Goal: Task Accomplishment & Management: Manage account settings

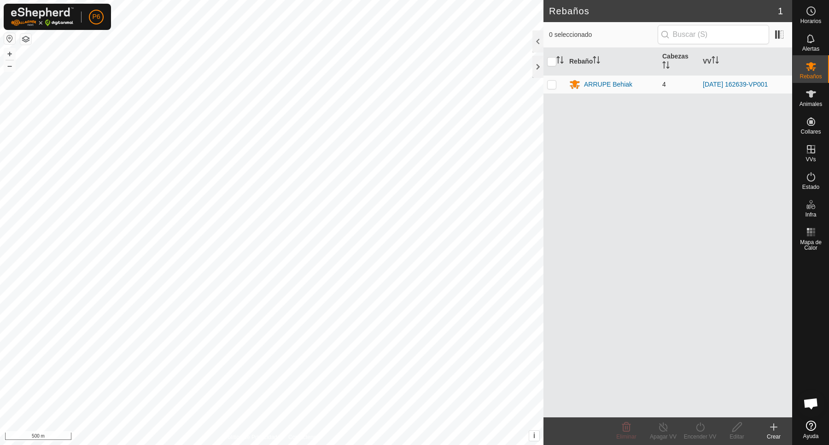
click at [551, 86] on p-checkbox at bounding box center [551, 84] width 9 height 7
checkbox input "true"
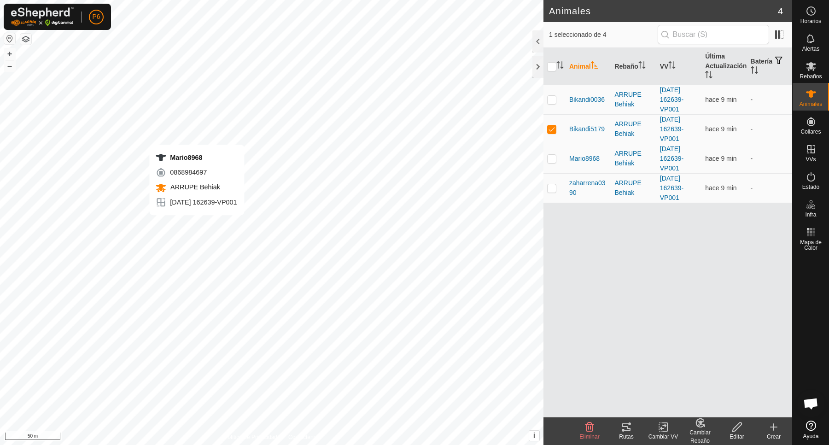
checkbox input "false"
checkbox input "true"
click at [629, 431] on icon at bounding box center [626, 426] width 8 height 7
